Goal: Task Accomplishment & Management: Use online tool/utility

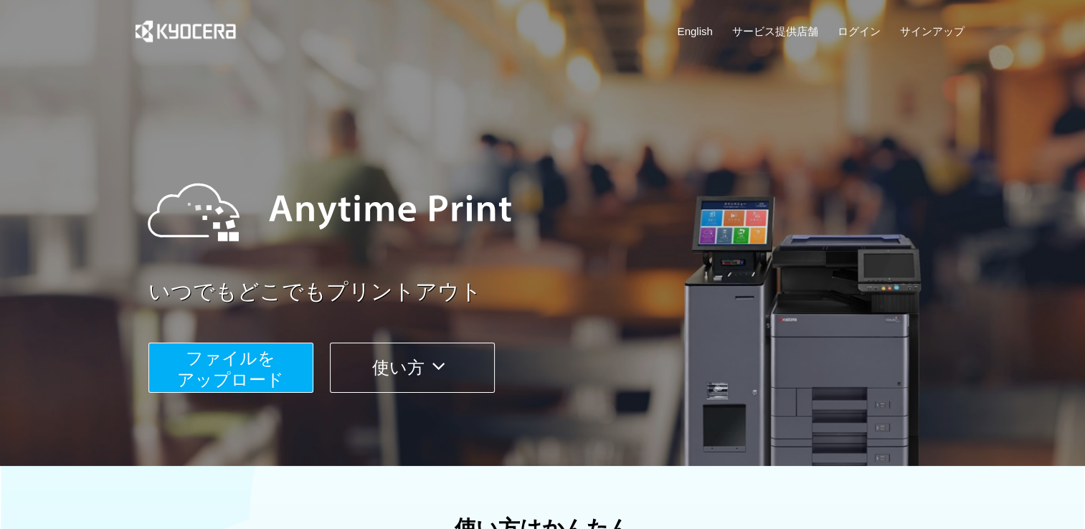
click at [234, 374] on span "ファイルを ​​アップロード" at bounding box center [230, 369] width 107 height 41
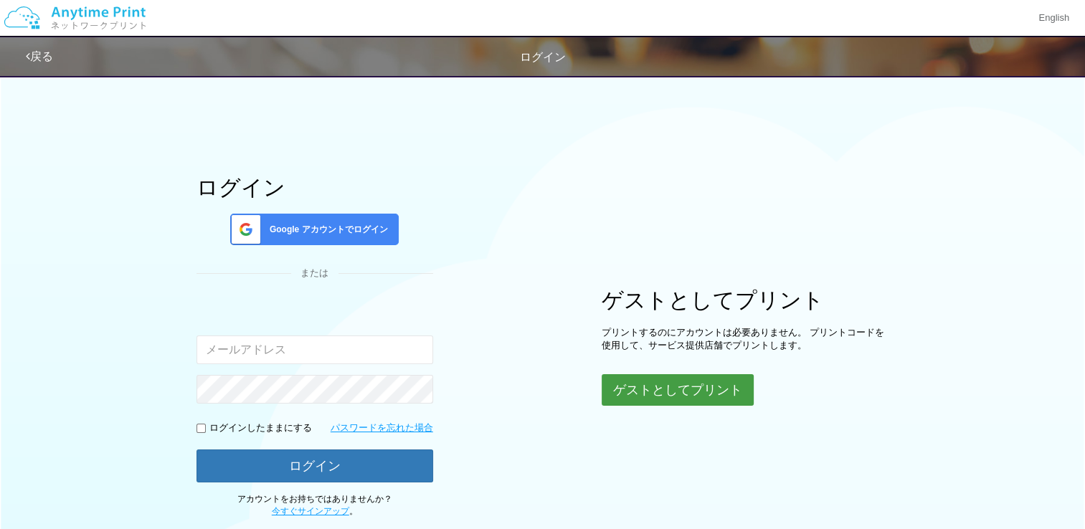
click at [694, 382] on button "ゲストとしてプリント" at bounding box center [678, 390] width 152 height 32
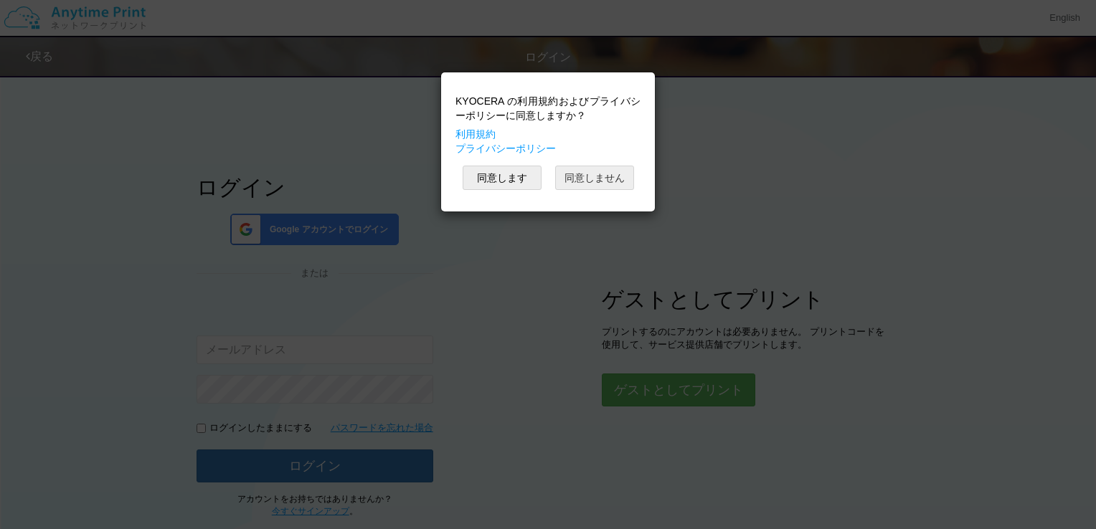
click at [599, 169] on button "同意しません" at bounding box center [594, 178] width 79 height 24
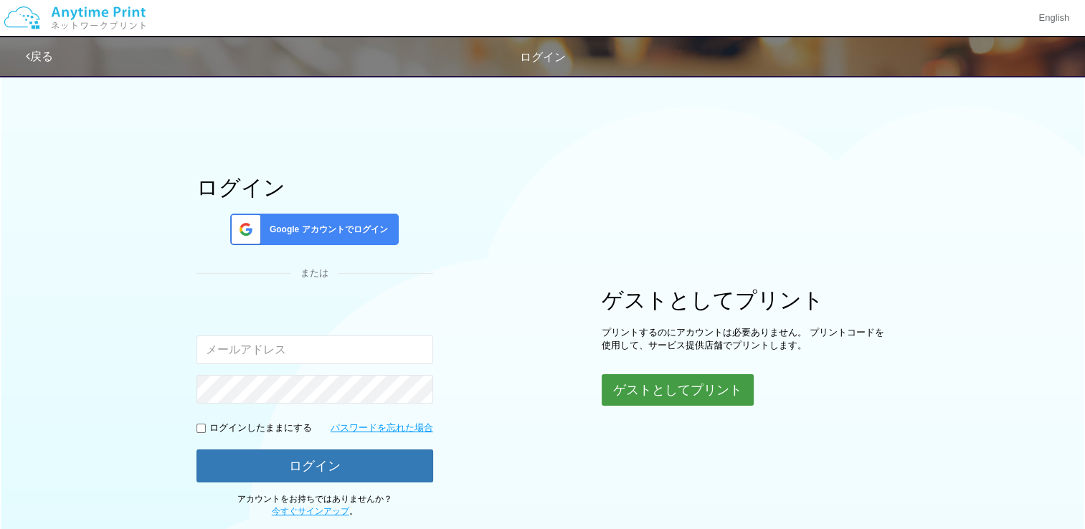
click at [719, 387] on button "ゲストとしてプリント" at bounding box center [678, 390] width 152 height 32
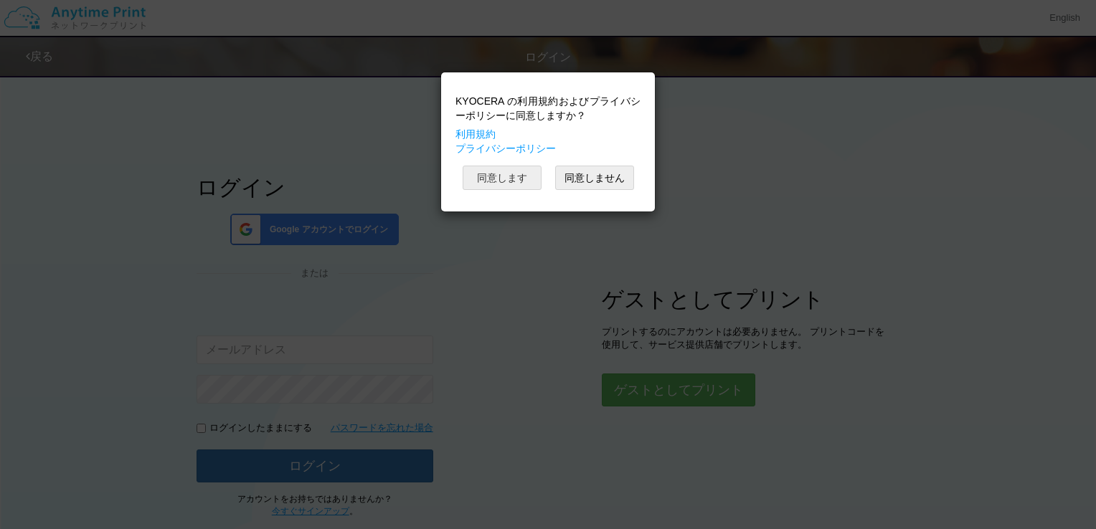
click at [520, 179] on button "同意します" at bounding box center [502, 178] width 79 height 24
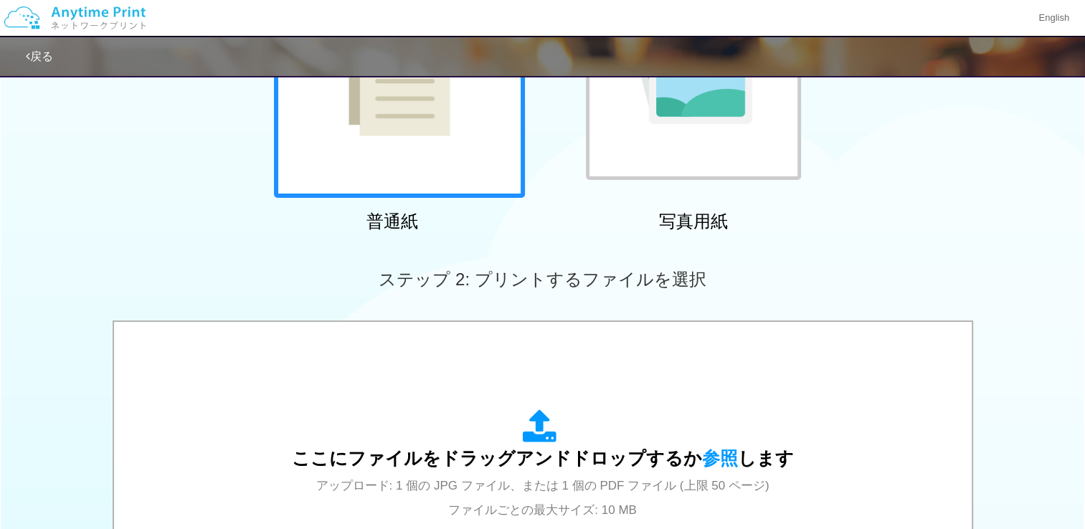
scroll to position [407, 0]
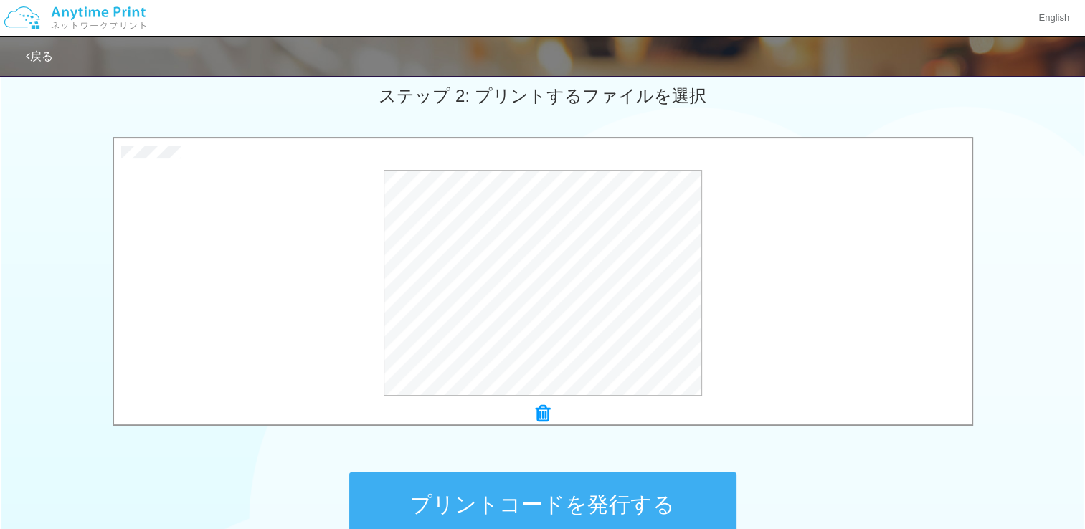
click at [603, 501] on button "プリントコードを発行する" at bounding box center [542, 505] width 387 height 65
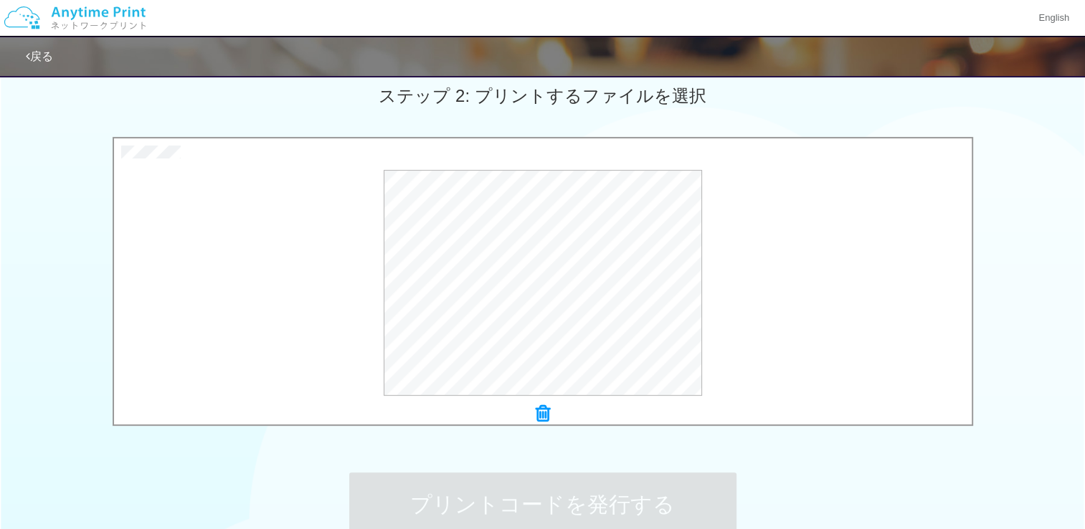
scroll to position [0, 0]
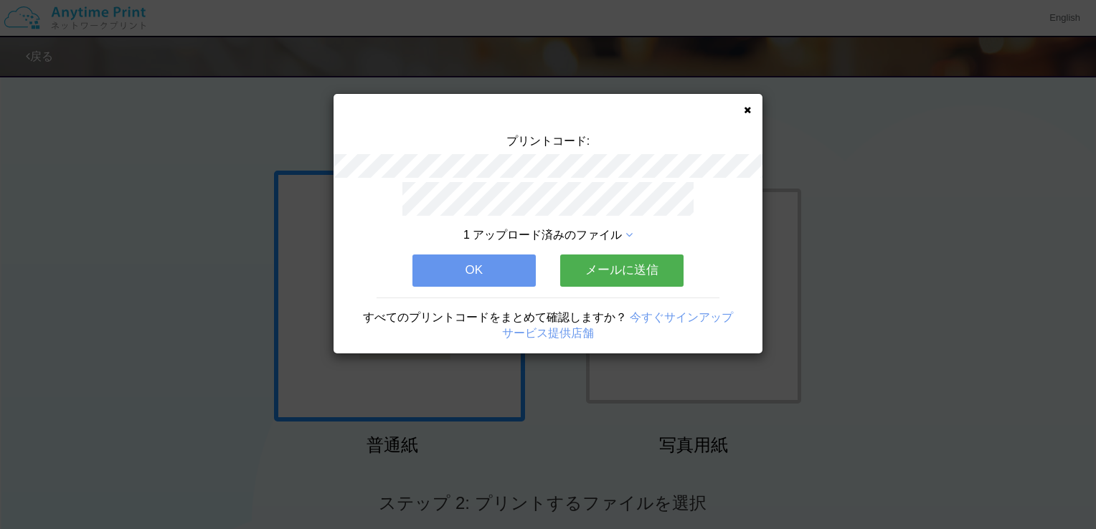
click at [519, 263] on button "OK" at bounding box center [473, 271] width 123 height 32
